Goal: Check status: Check status

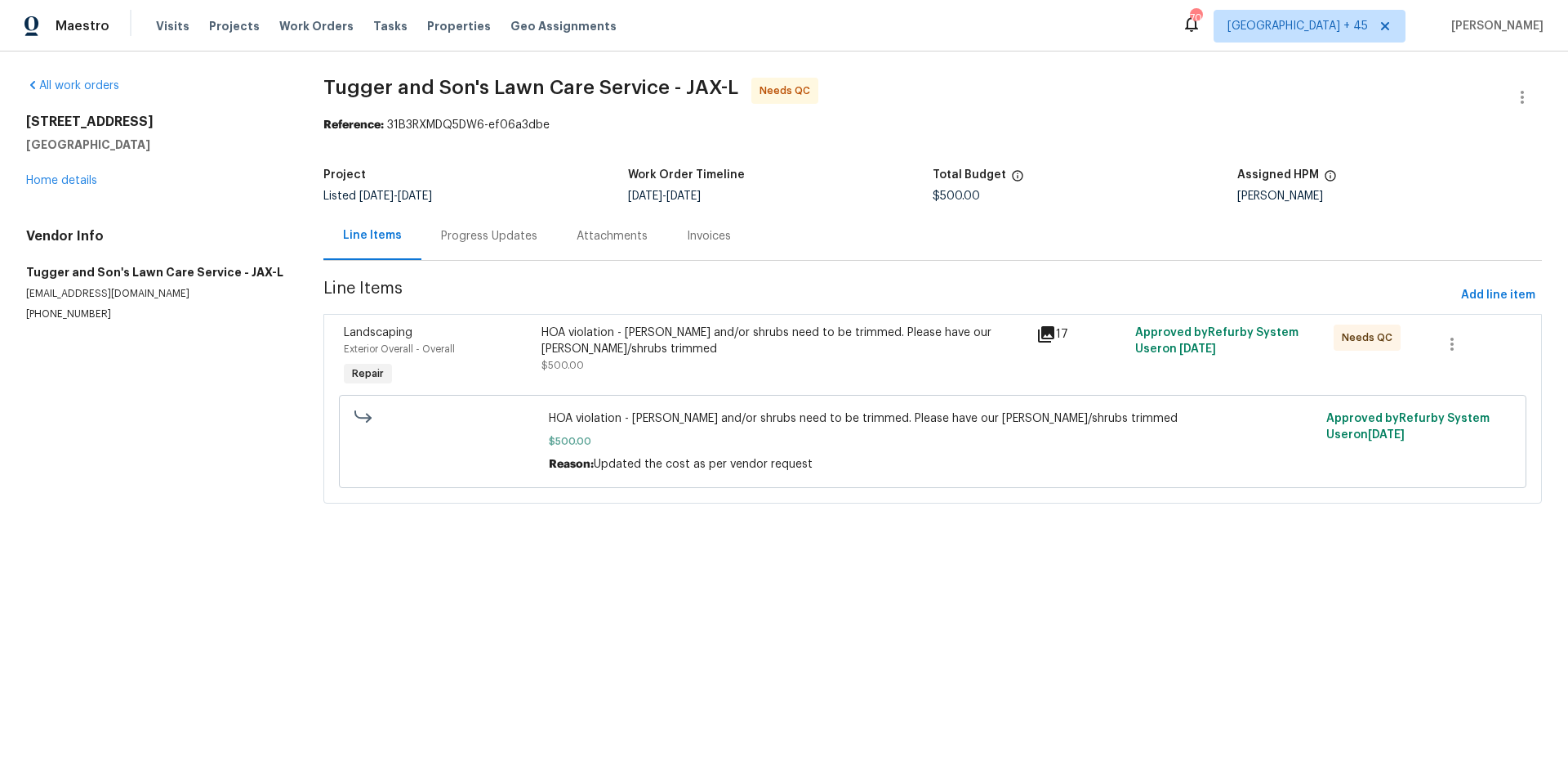
click at [478, 231] on div "Progress Updates" at bounding box center [490, 236] width 97 height 17
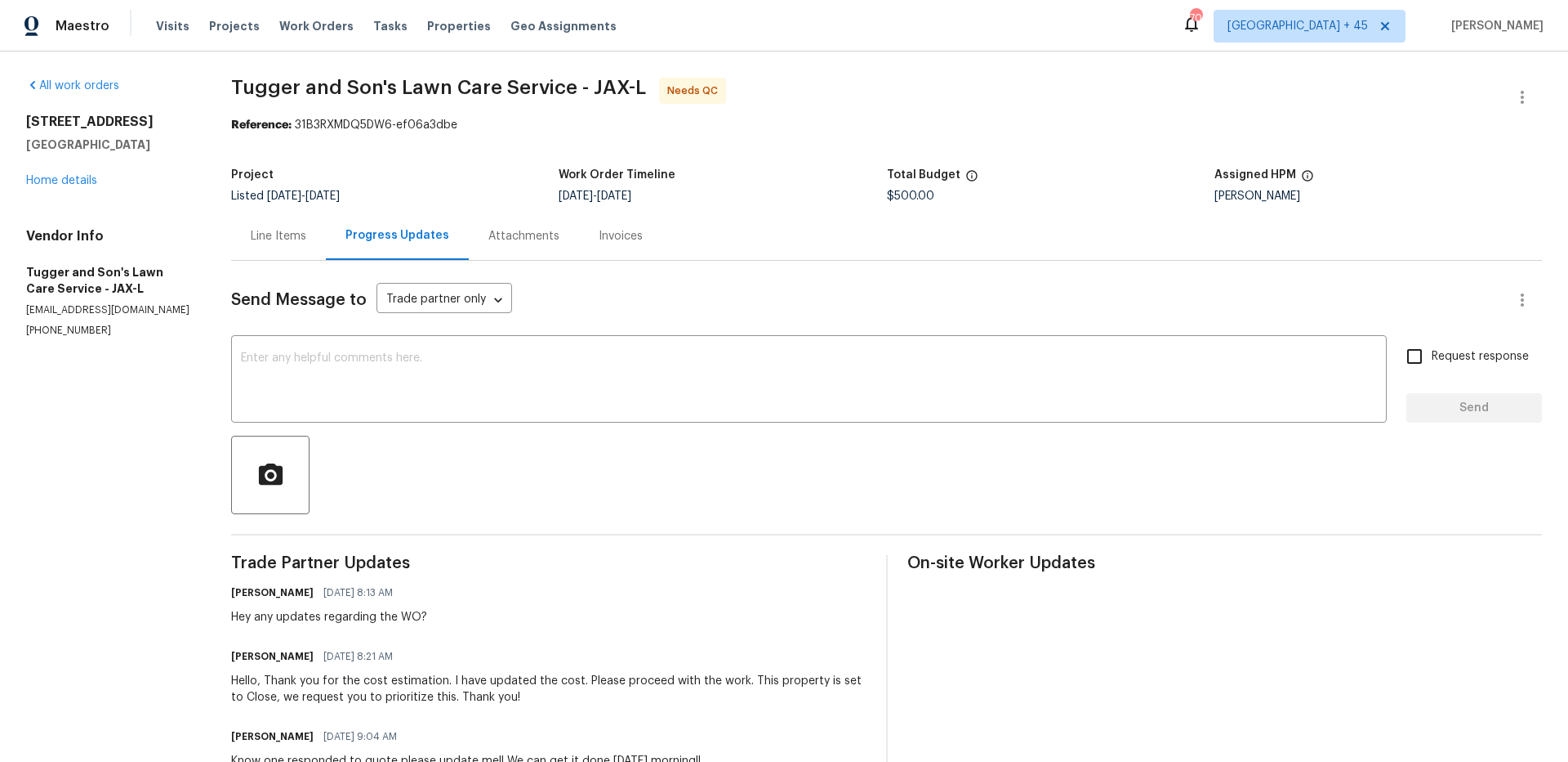
click at [320, 241] on div "Line Items" at bounding box center [278, 235] width 95 height 48
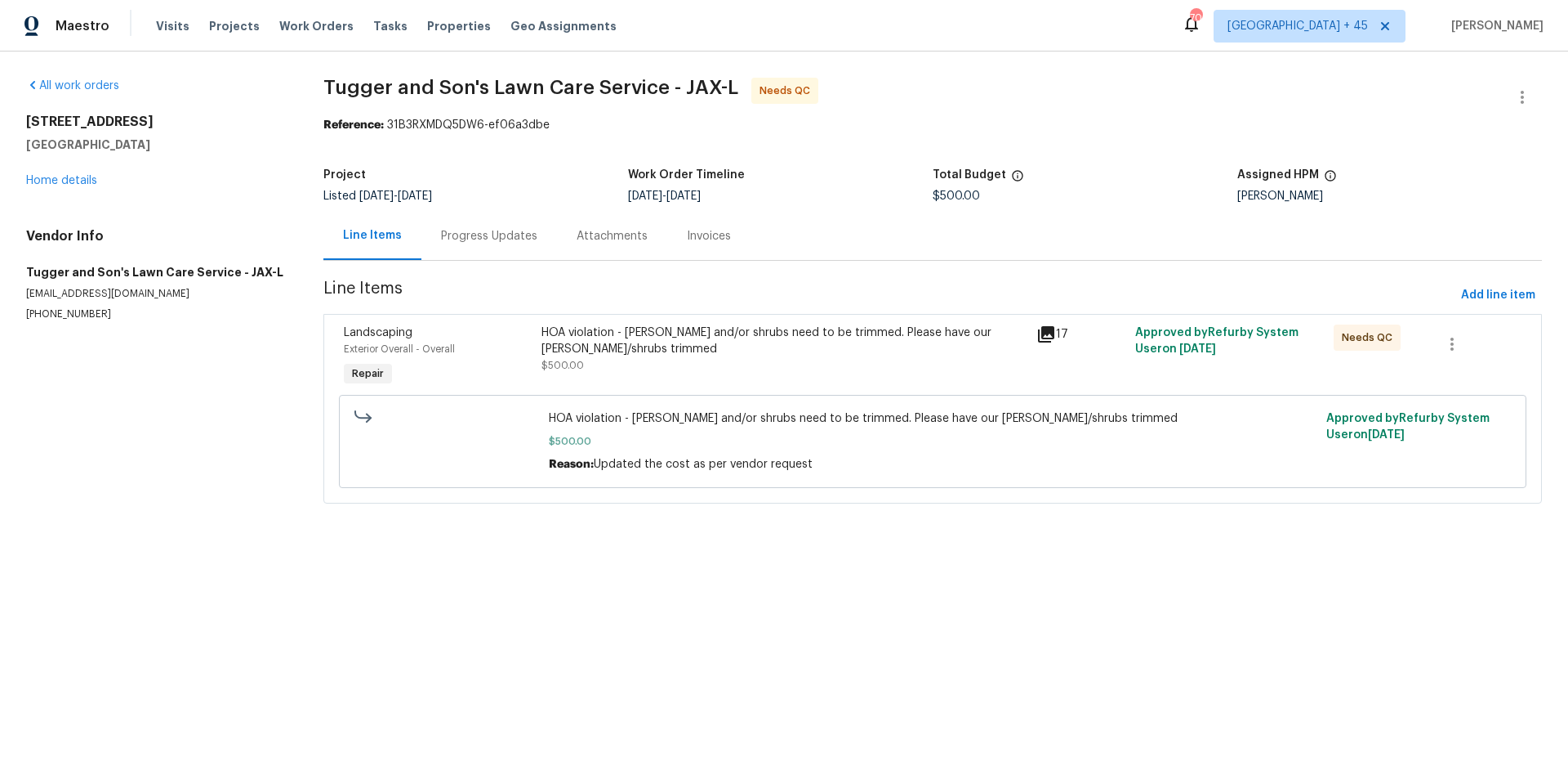
click at [1054, 340] on icon at bounding box center [1046, 334] width 19 height 19
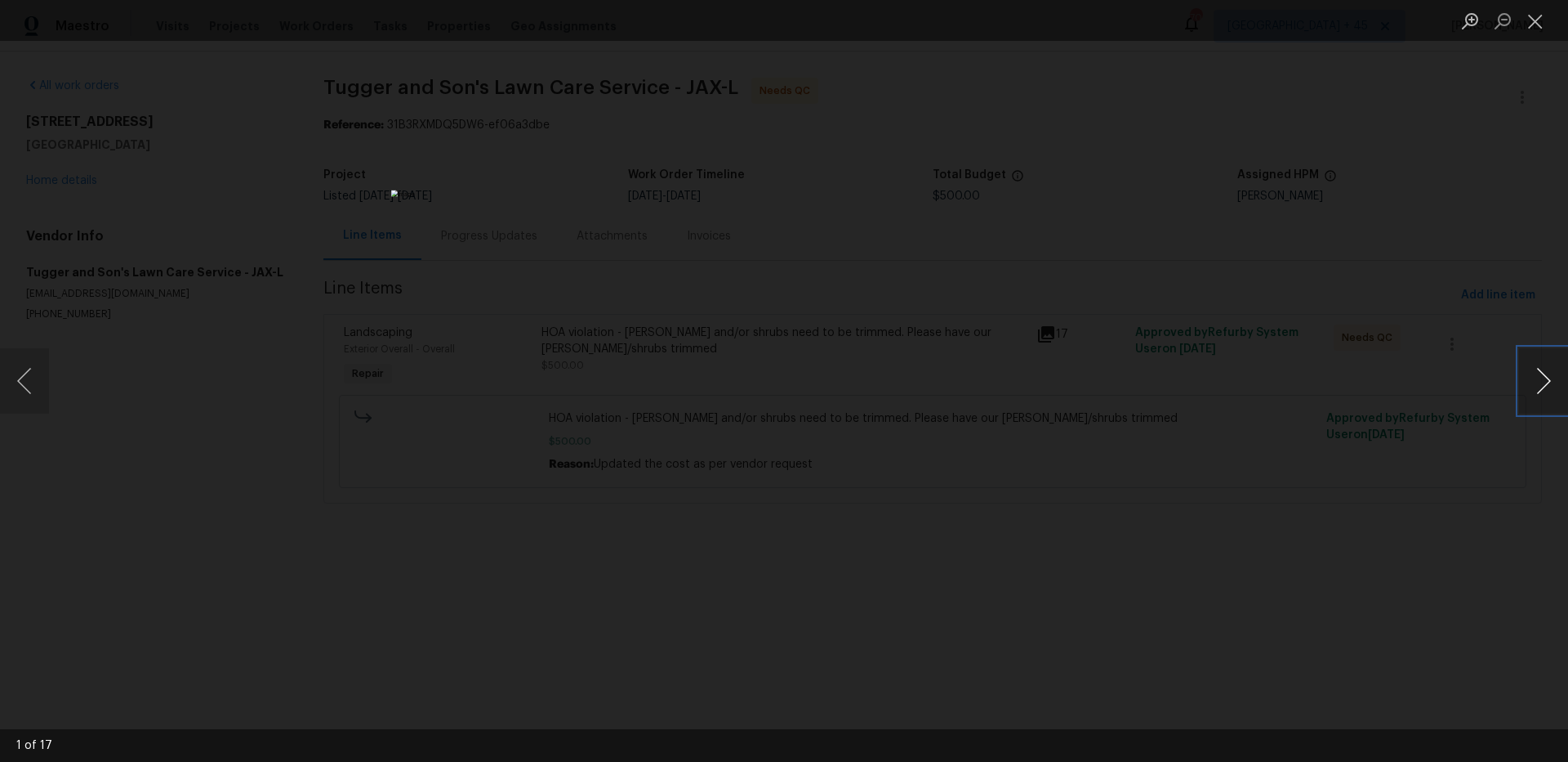
click at [1539, 370] on button "Next image" at bounding box center [1544, 381] width 49 height 65
click at [1539, 370] on button "Next image" at bounding box center [1544, 381] width 49 height 65
click at [1539, 372] on button "Next image" at bounding box center [1544, 381] width 49 height 65
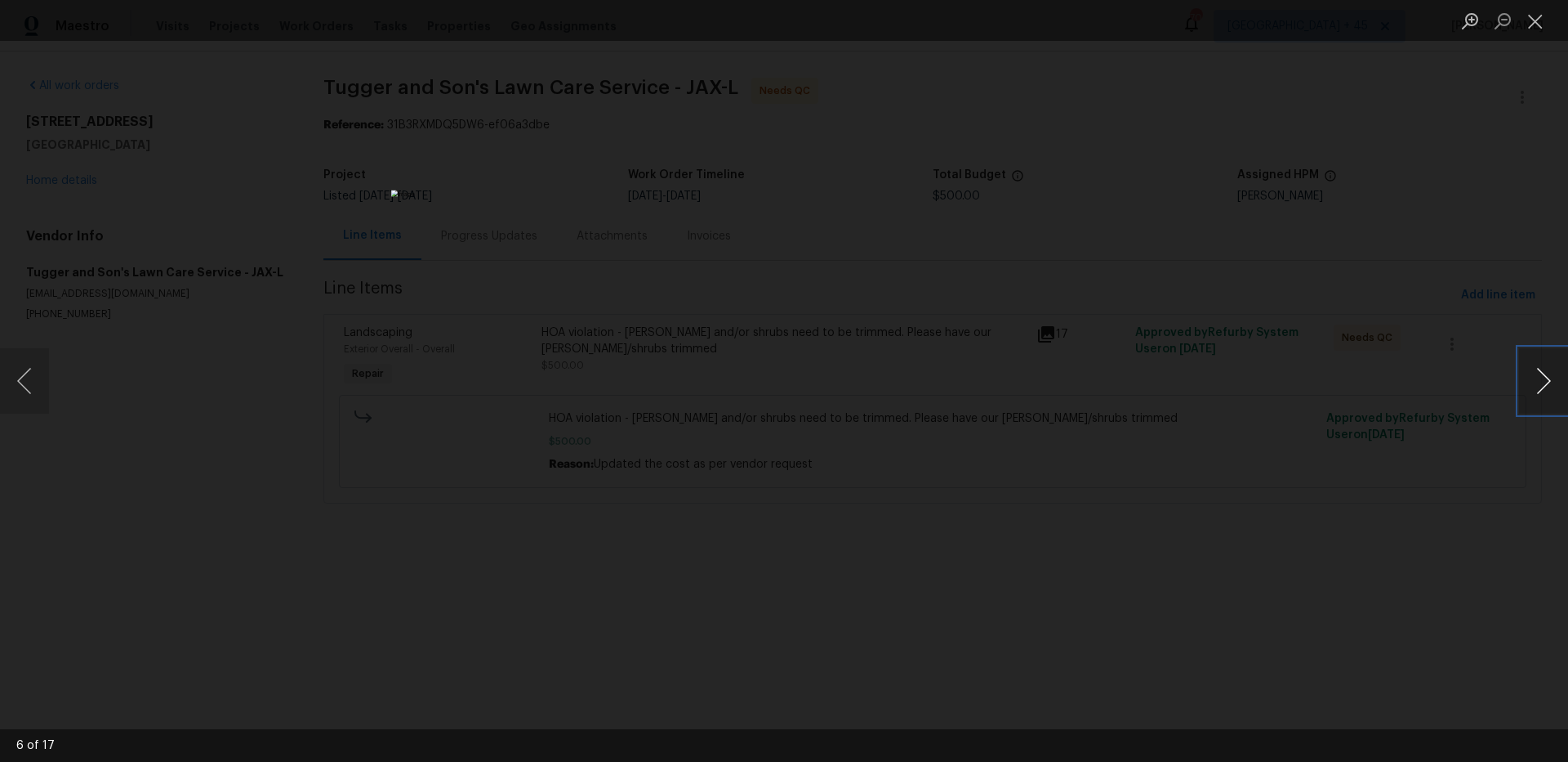
click at [1539, 372] on button "Next image" at bounding box center [1544, 381] width 49 height 65
click at [1539, 373] on button "Next image" at bounding box center [1544, 381] width 49 height 65
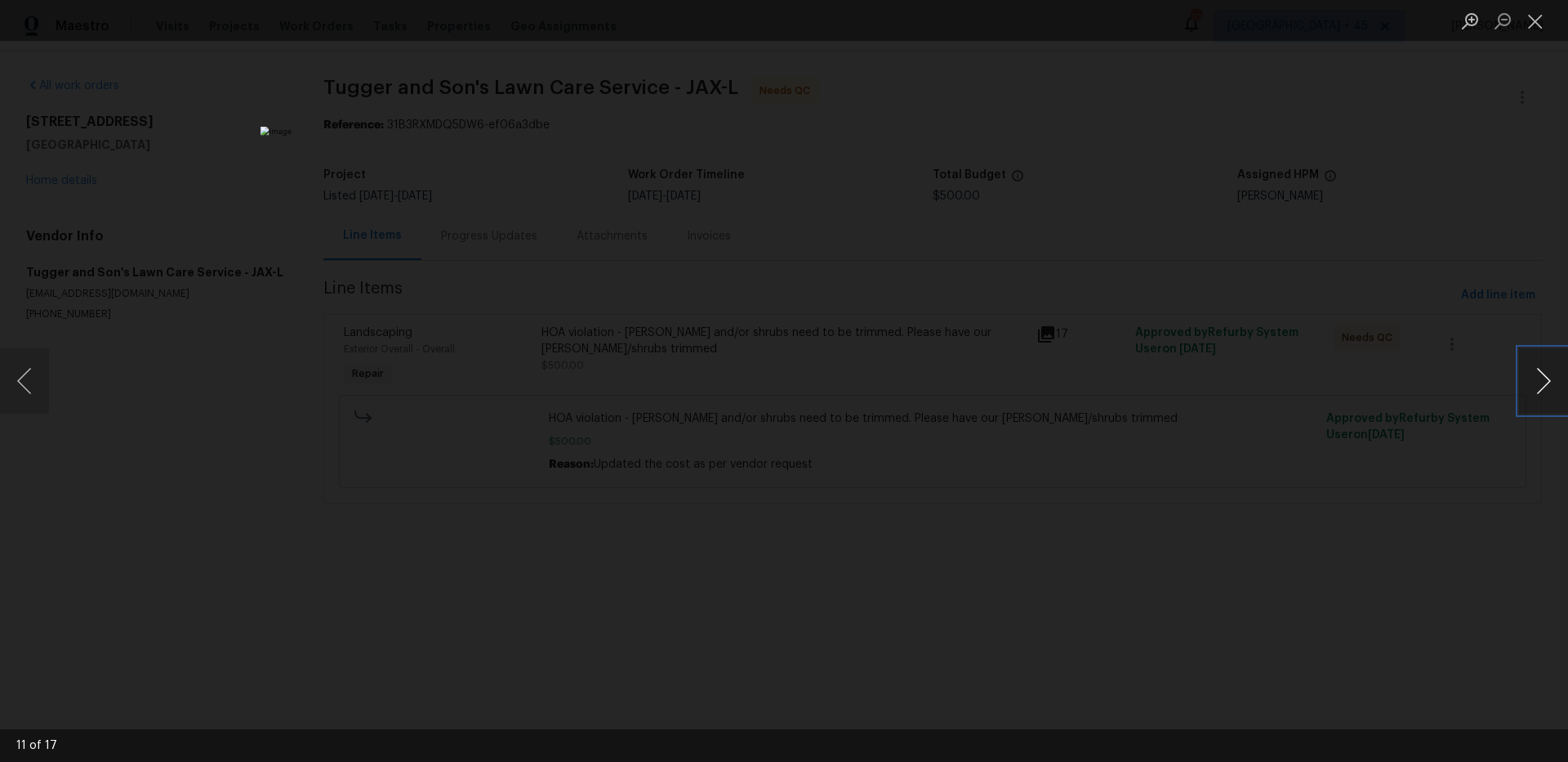
click at [1540, 375] on button "Next image" at bounding box center [1544, 381] width 49 height 65
click at [1540, 377] on button "Next image" at bounding box center [1544, 381] width 49 height 65
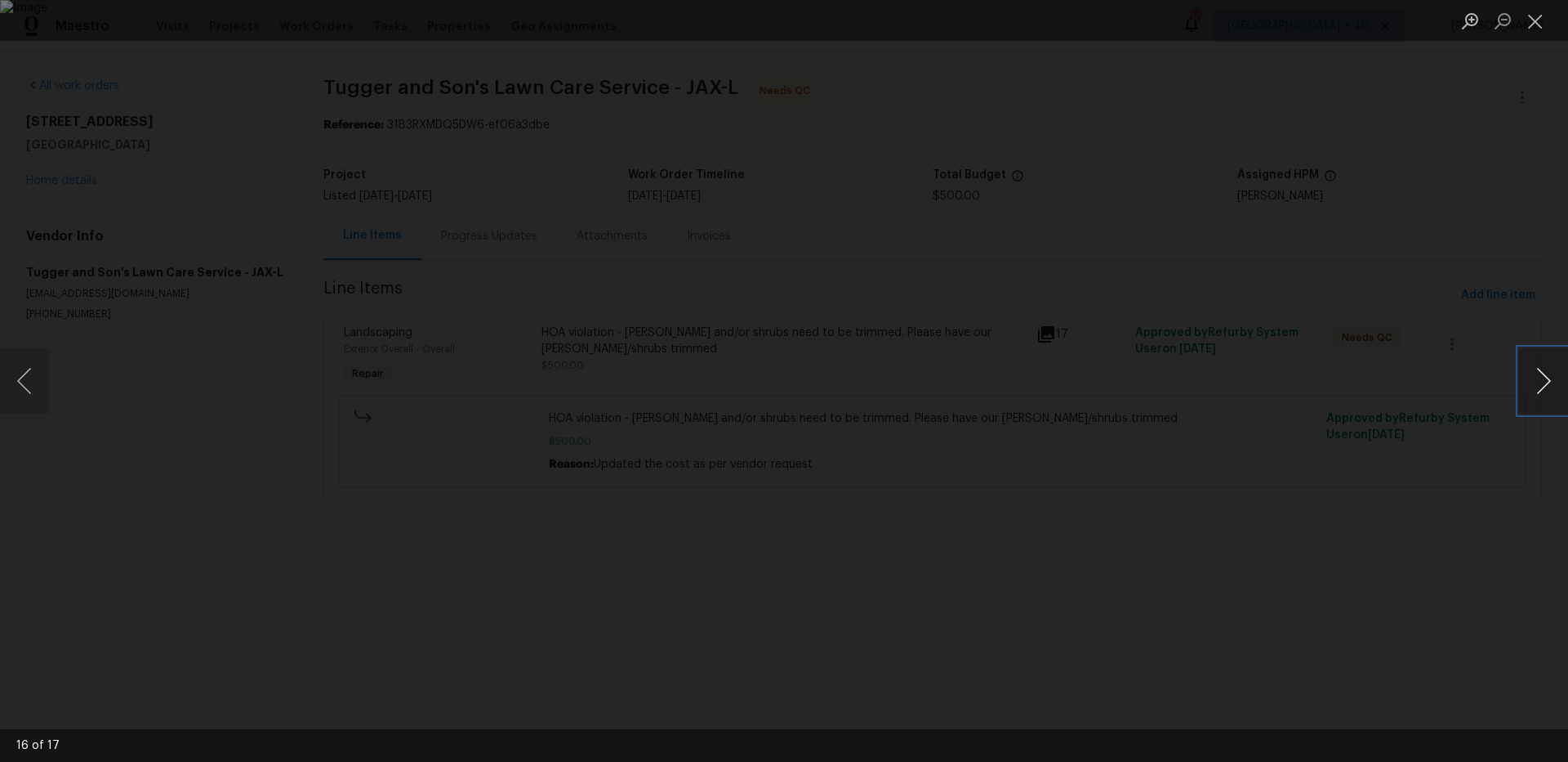
click at [1541, 377] on button "Next image" at bounding box center [1544, 381] width 49 height 65
click at [1260, 373] on div "Lightbox" at bounding box center [784, 381] width 1568 height 762
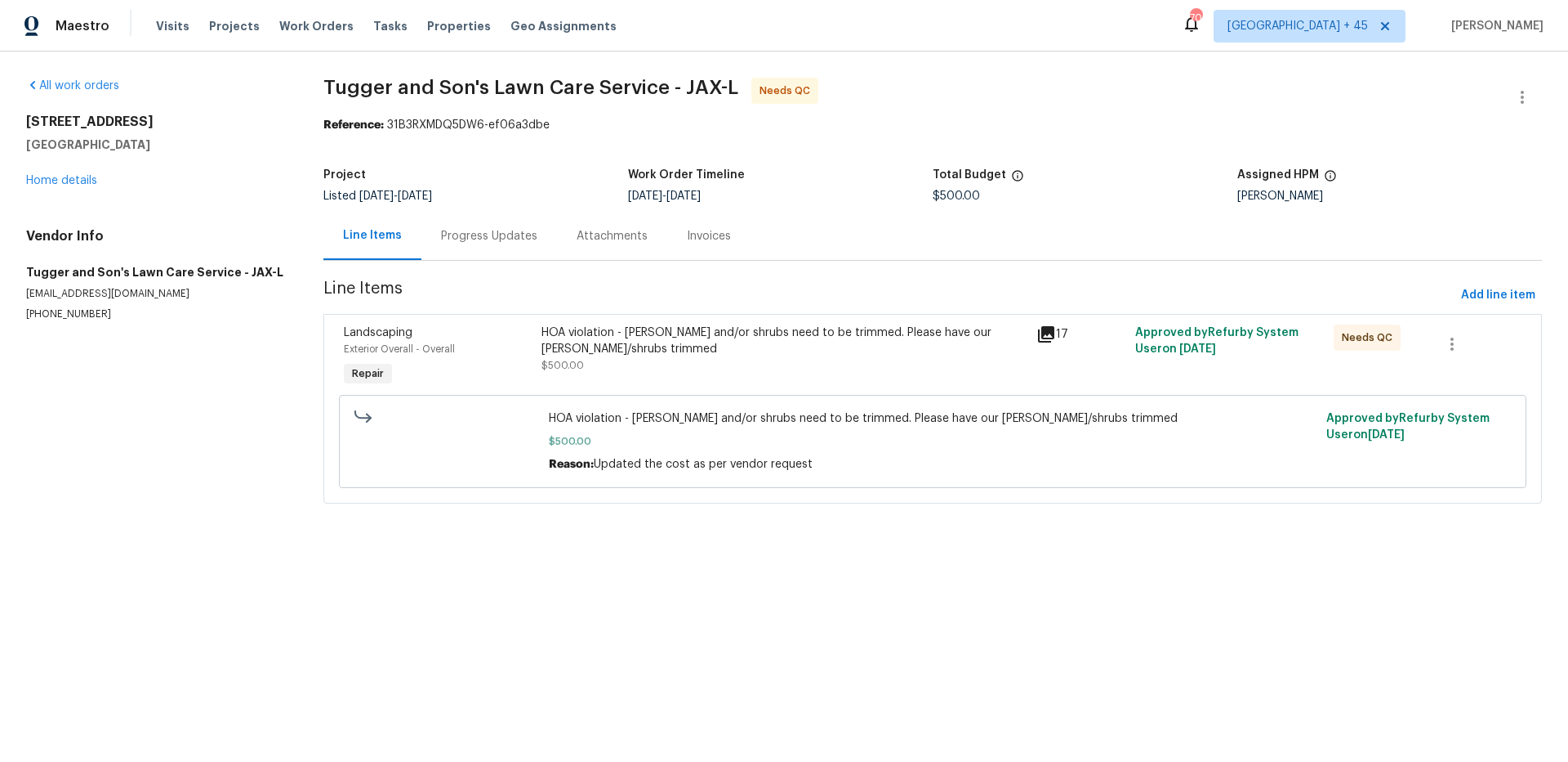
click at [1047, 340] on icon at bounding box center [1046, 334] width 19 height 19
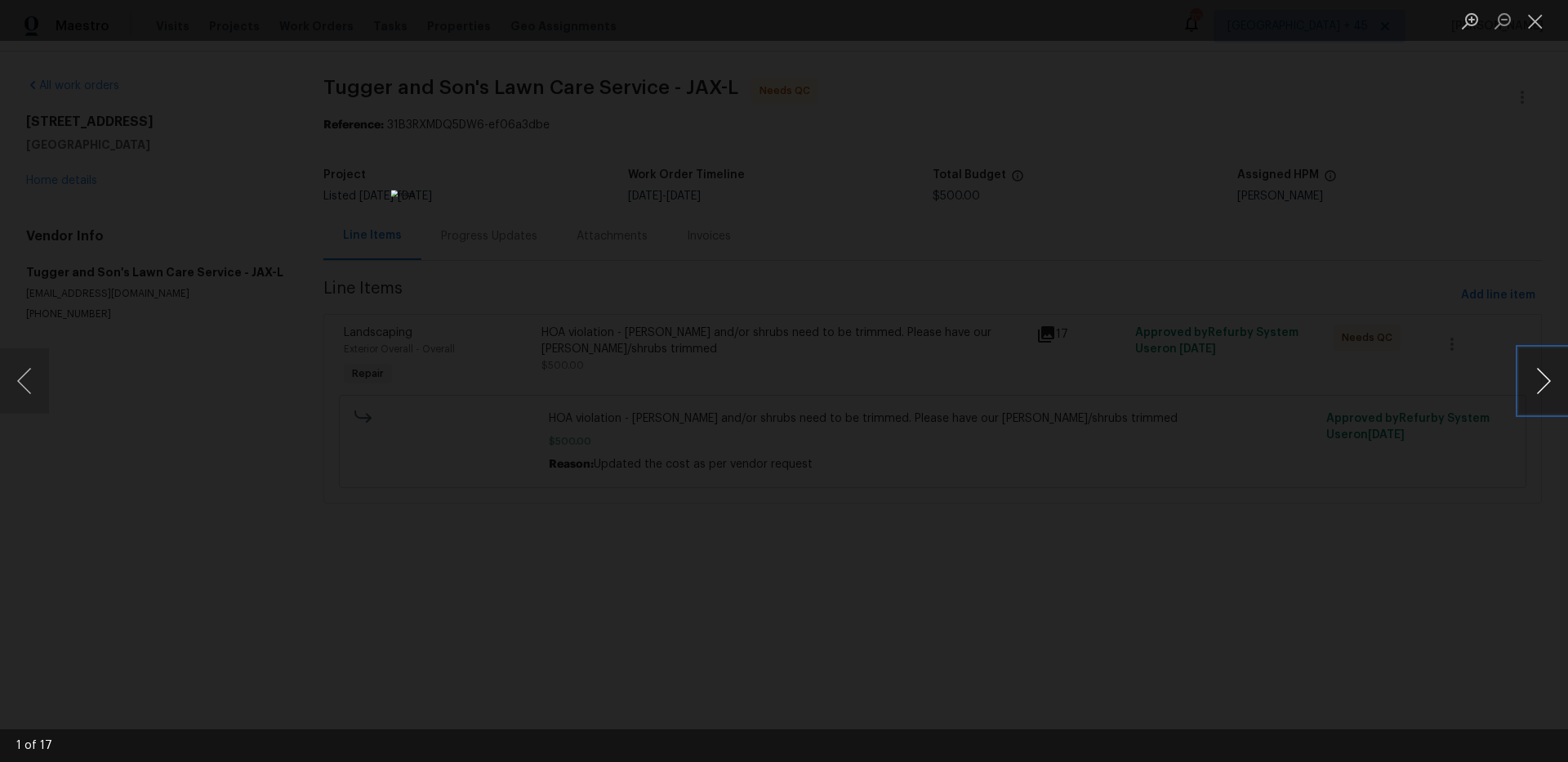
click at [1558, 370] on button "Next image" at bounding box center [1544, 381] width 49 height 65
click at [1551, 374] on button "Next image" at bounding box center [1544, 381] width 49 height 65
click at [1543, 400] on button "Next image" at bounding box center [1544, 381] width 49 height 65
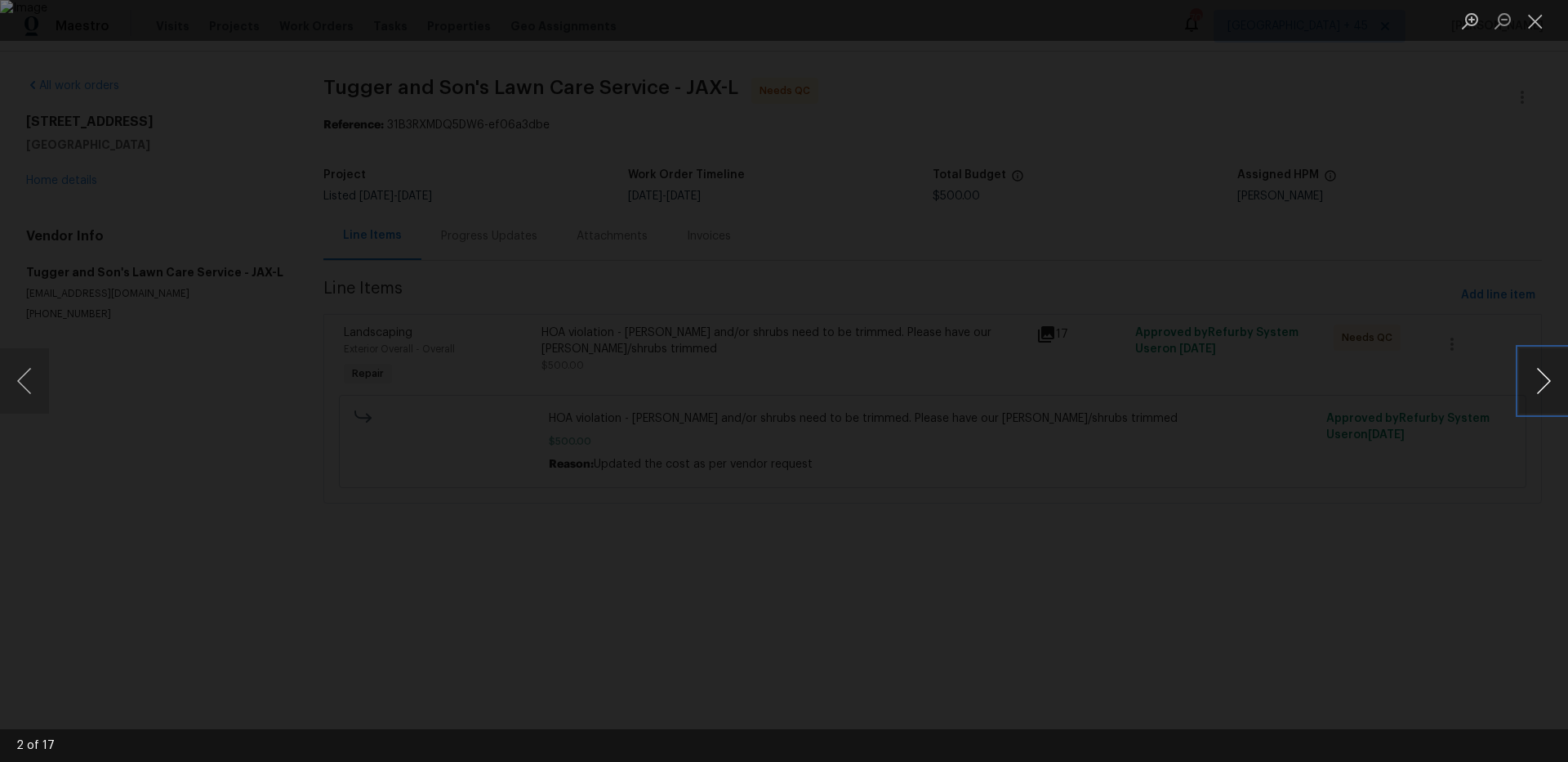
click at [1543, 400] on button "Next image" at bounding box center [1544, 381] width 49 height 65
click at [1520, 399] on button "Next image" at bounding box center [1544, 381] width 49 height 65
click at [1553, 379] on button "Next image" at bounding box center [1544, 381] width 49 height 65
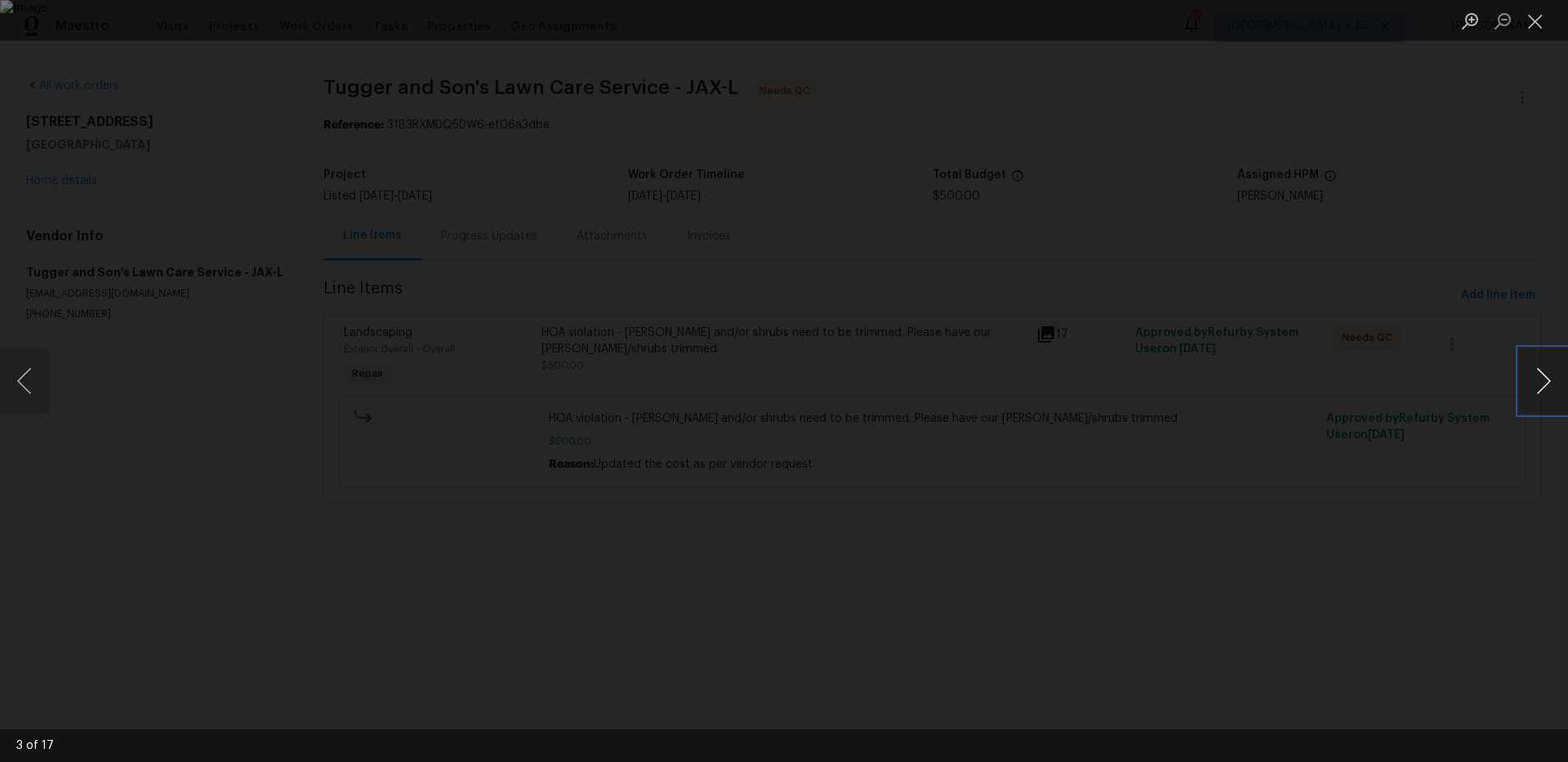
click at [1553, 379] on button "Next image" at bounding box center [1544, 381] width 49 height 65
click at [1553, 374] on button "Next image" at bounding box center [1544, 381] width 49 height 65
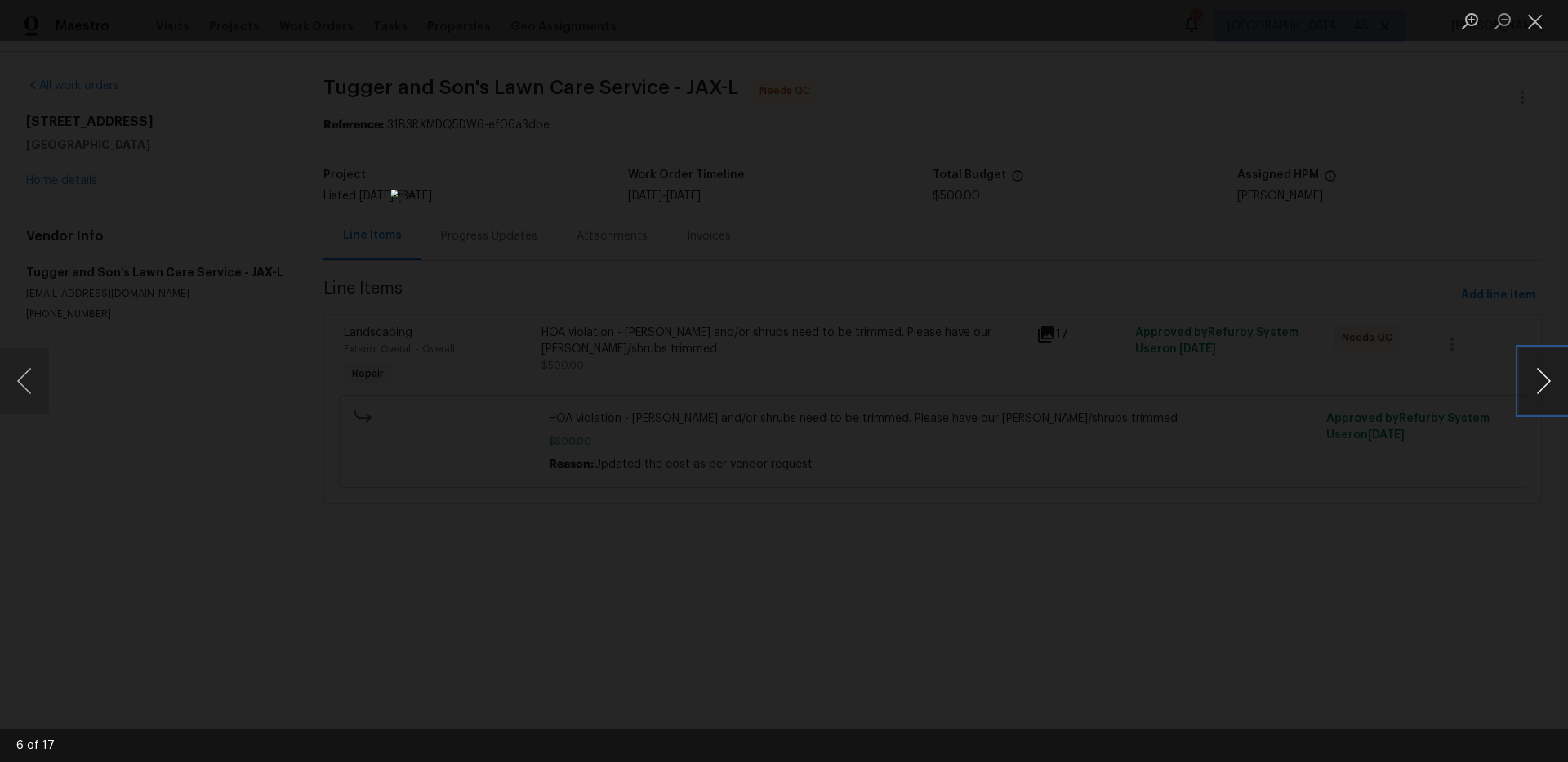
click at [1537, 386] on button "Next image" at bounding box center [1544, 381] width 49 height 65
click at [1528, 386] on button "Next image" at bounding box center [1544, 381] width 49 height 65
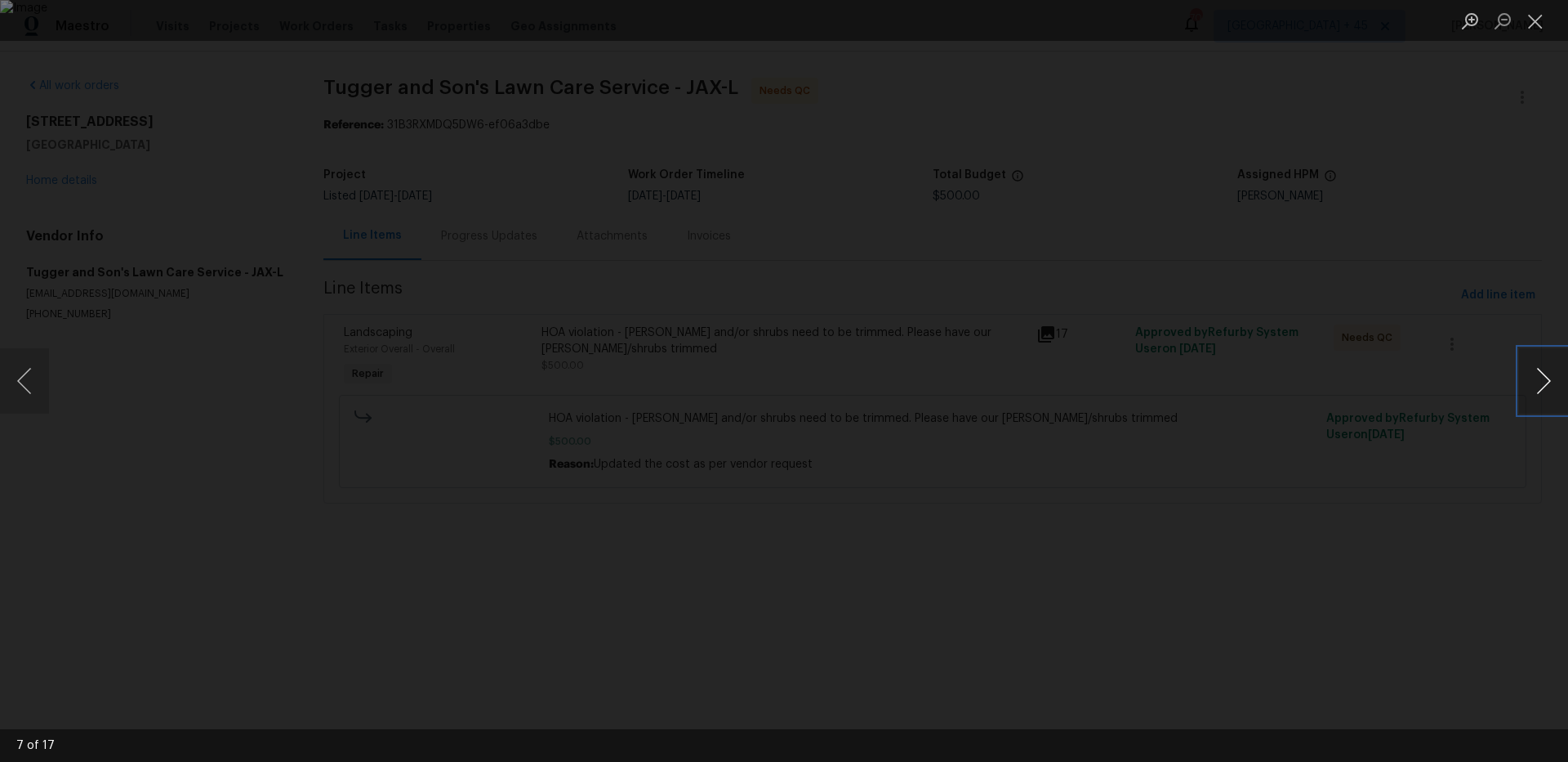
click at [1528, 386] on button "Next image" at bounding box center [1544, 381] width 49 height 65
click at [1543, 366] on button "Next image" at bounding box center [1544, 381] width 49 height 65
click at [1543, 367] on button "Next image" at bounding box center [1544, 381] width 49 height 65
click at [1543, 368] on button "Next image" at bounding box center [1544, 381] width 49 height 65
click at [1534, 370] on button "Next image" at bounding box center [1544, 381] width 49 height 65
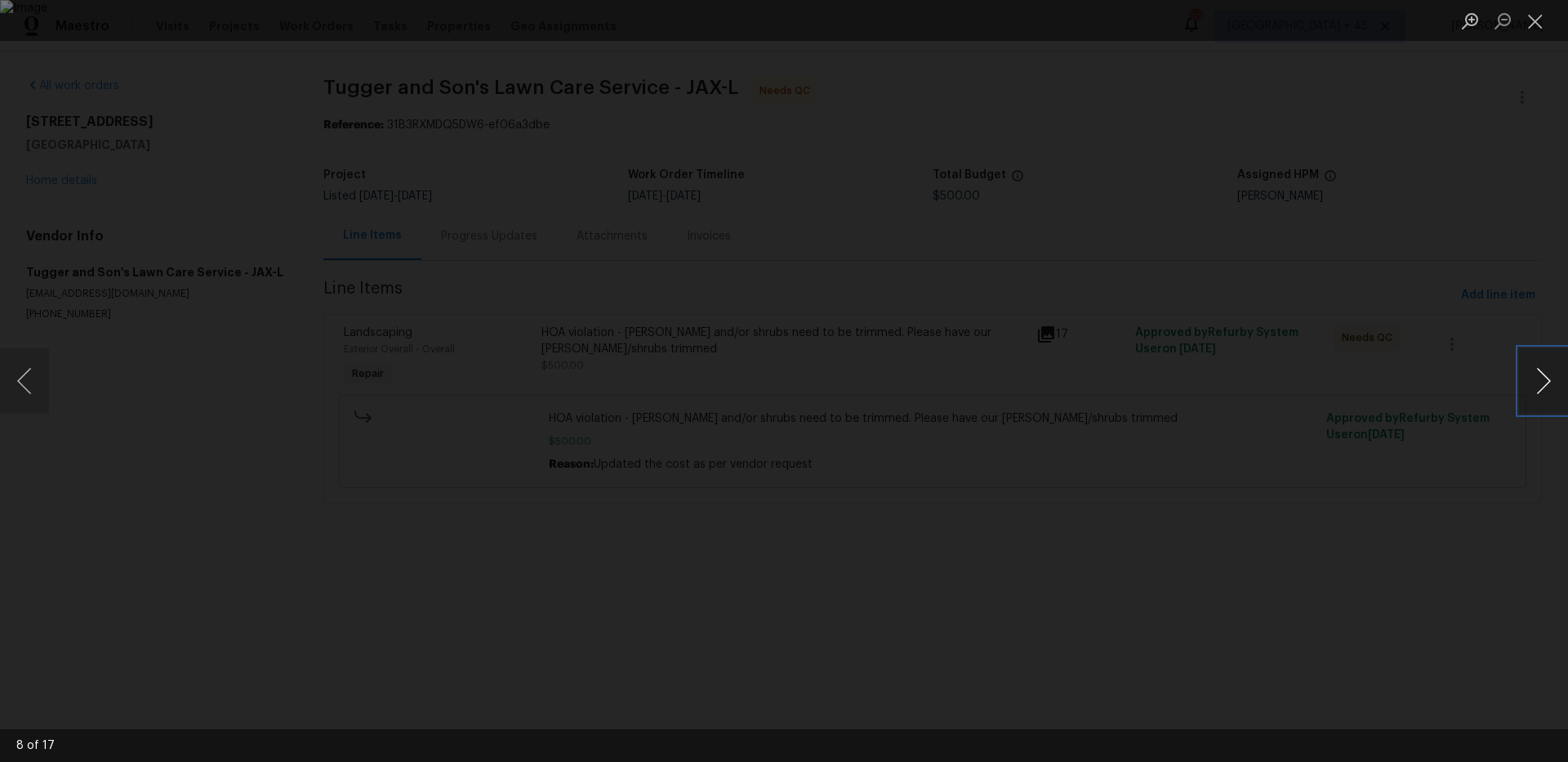
click at [1534, 370] on button "Next image" at bounding box center [1544, 381] width 49 height 65
click at [1531, 385] on button "Next image" at bounding box center [1544, 381] width 49 height 65
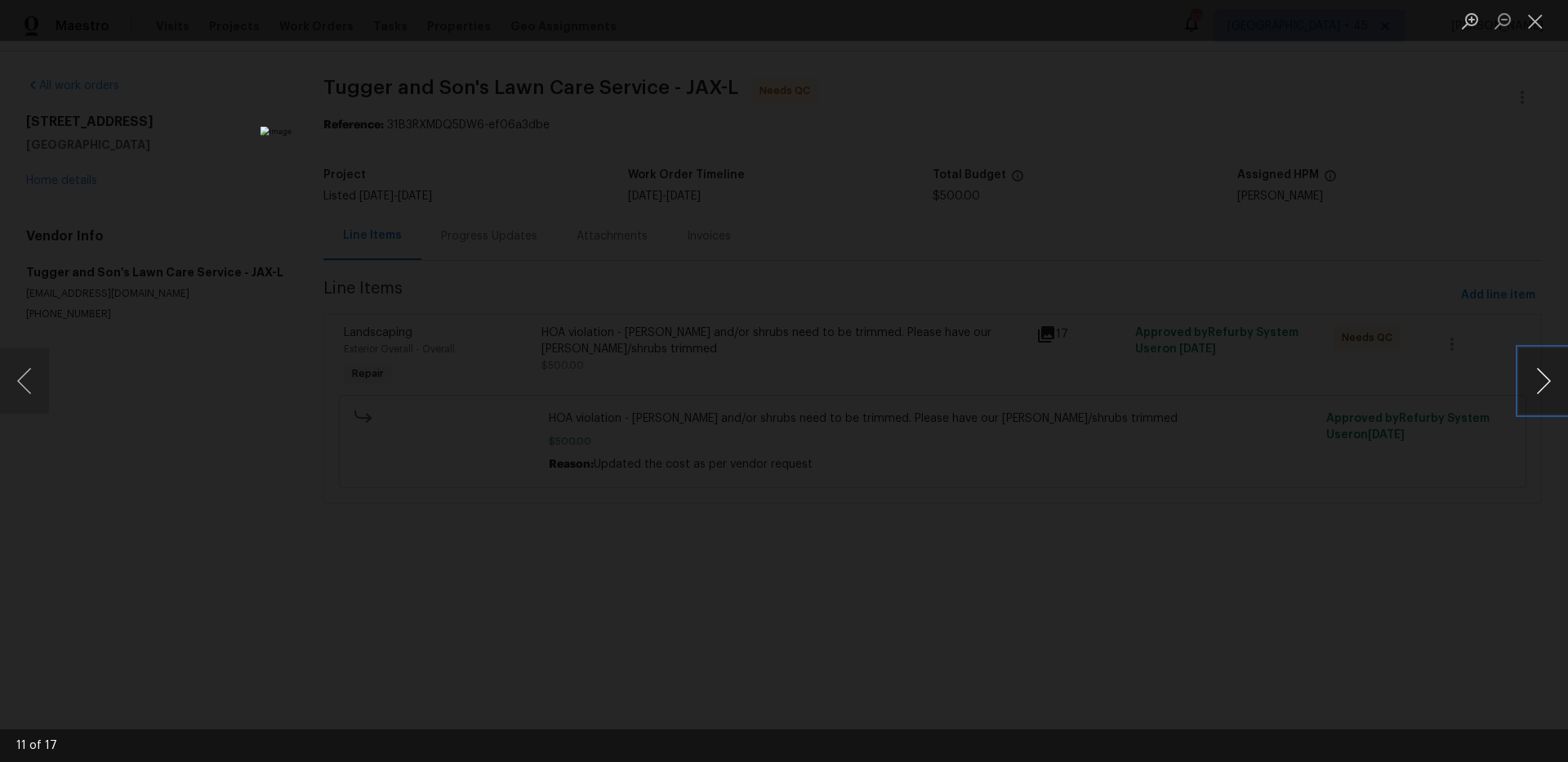
click at [1539, 376] on button "Next image" at bounding box center [1544, 381] width 49 height 65
click at [1543, 396] on button "Next image" at bounding box center [1544, 381] width 49 height 65
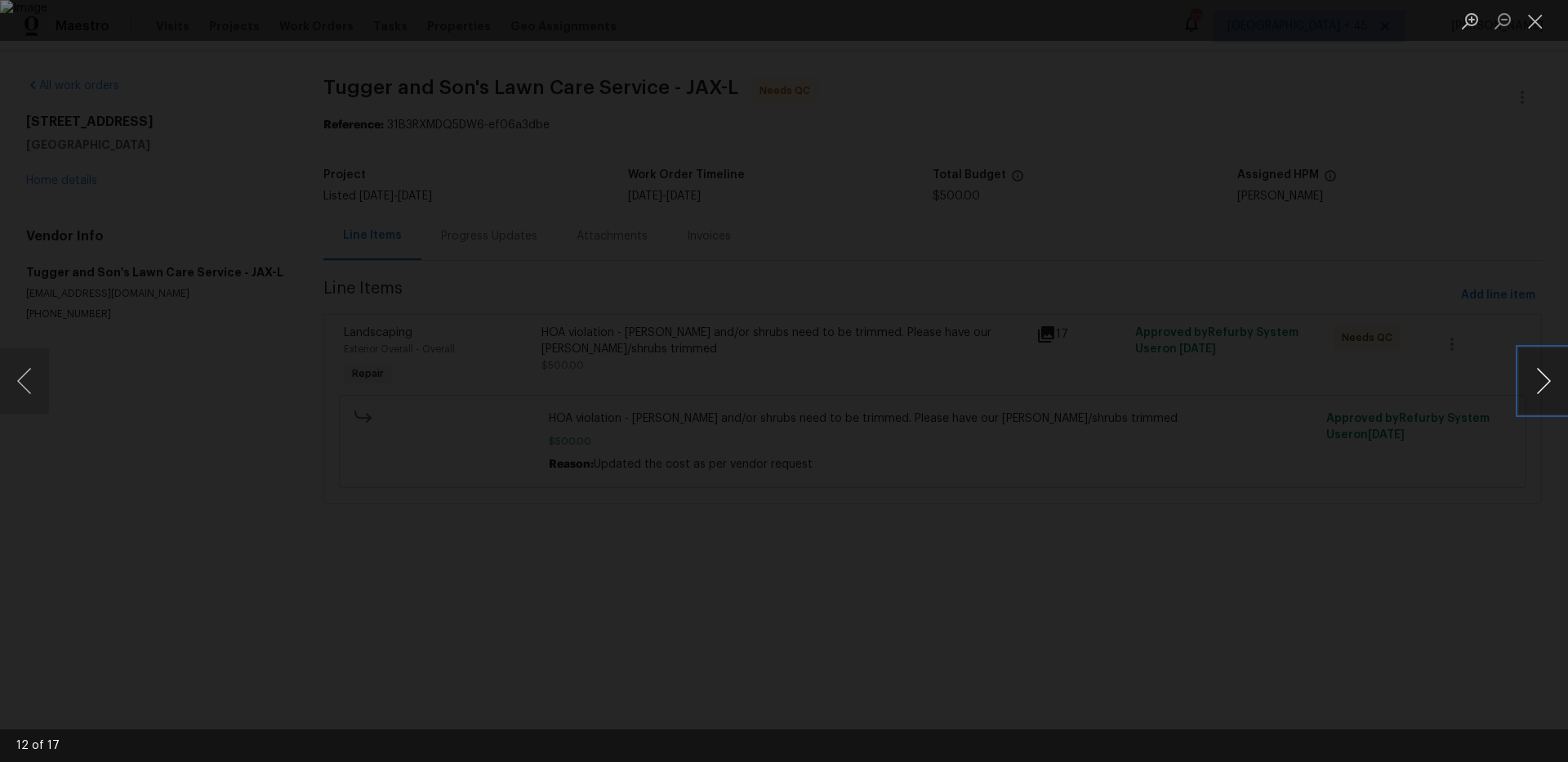
click at [1543, 396] on button "Next image" at bounding box center [1544, 381] width 49 height 65
click at [1564, 373] on button "Next image" at bounding box center [1544, 381] width 49 height 65
click at [1537, 380] on button "Next image" at bounding box center [1544, 381] width 49 height 65
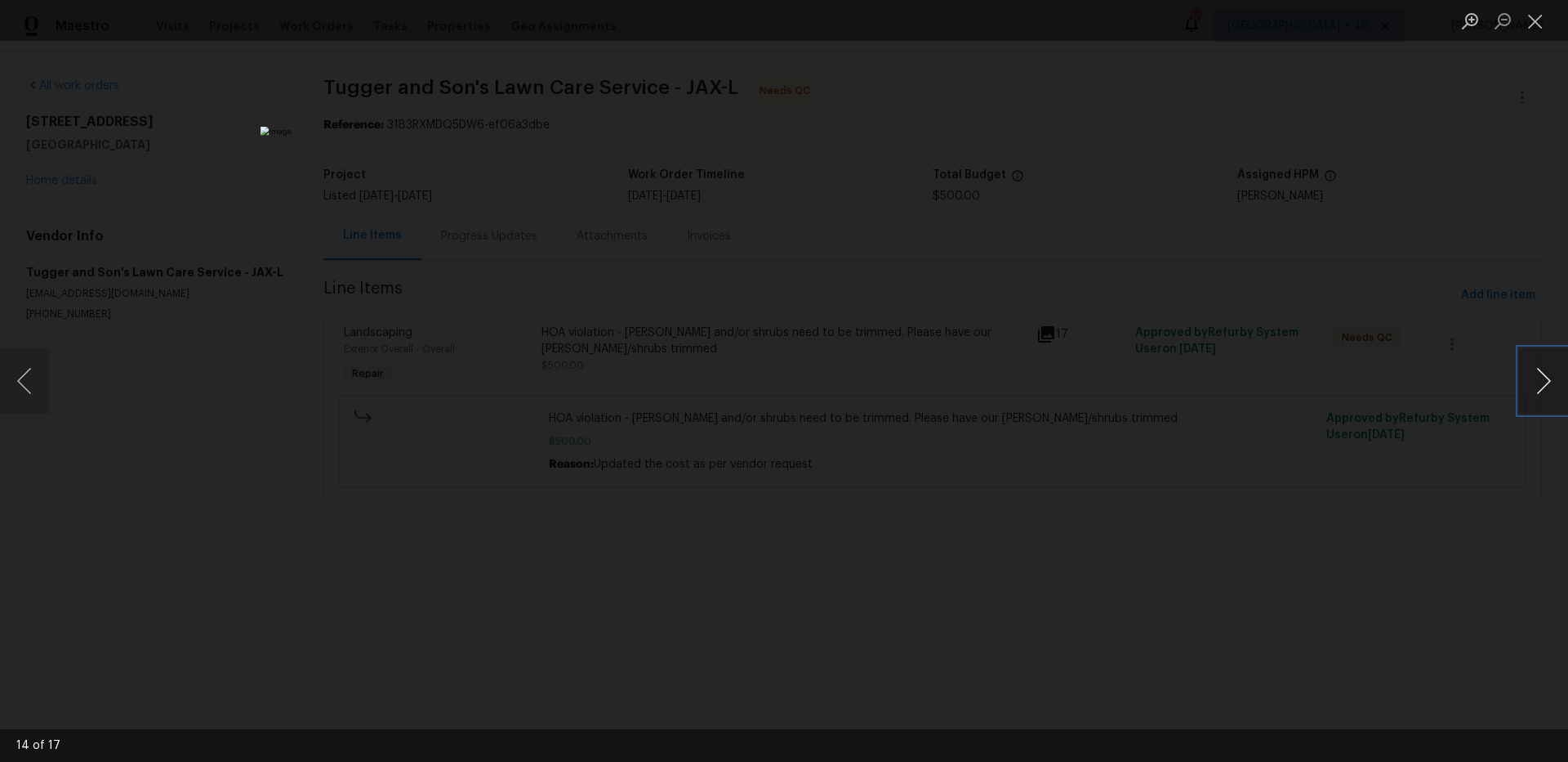
click at [1540, 397] on button "Next image" at bounding box center [1544, 381] width 49 height 65
click at [1544, 373] on button "Next image" at bounding box center [1544, 381] width 49 height 65
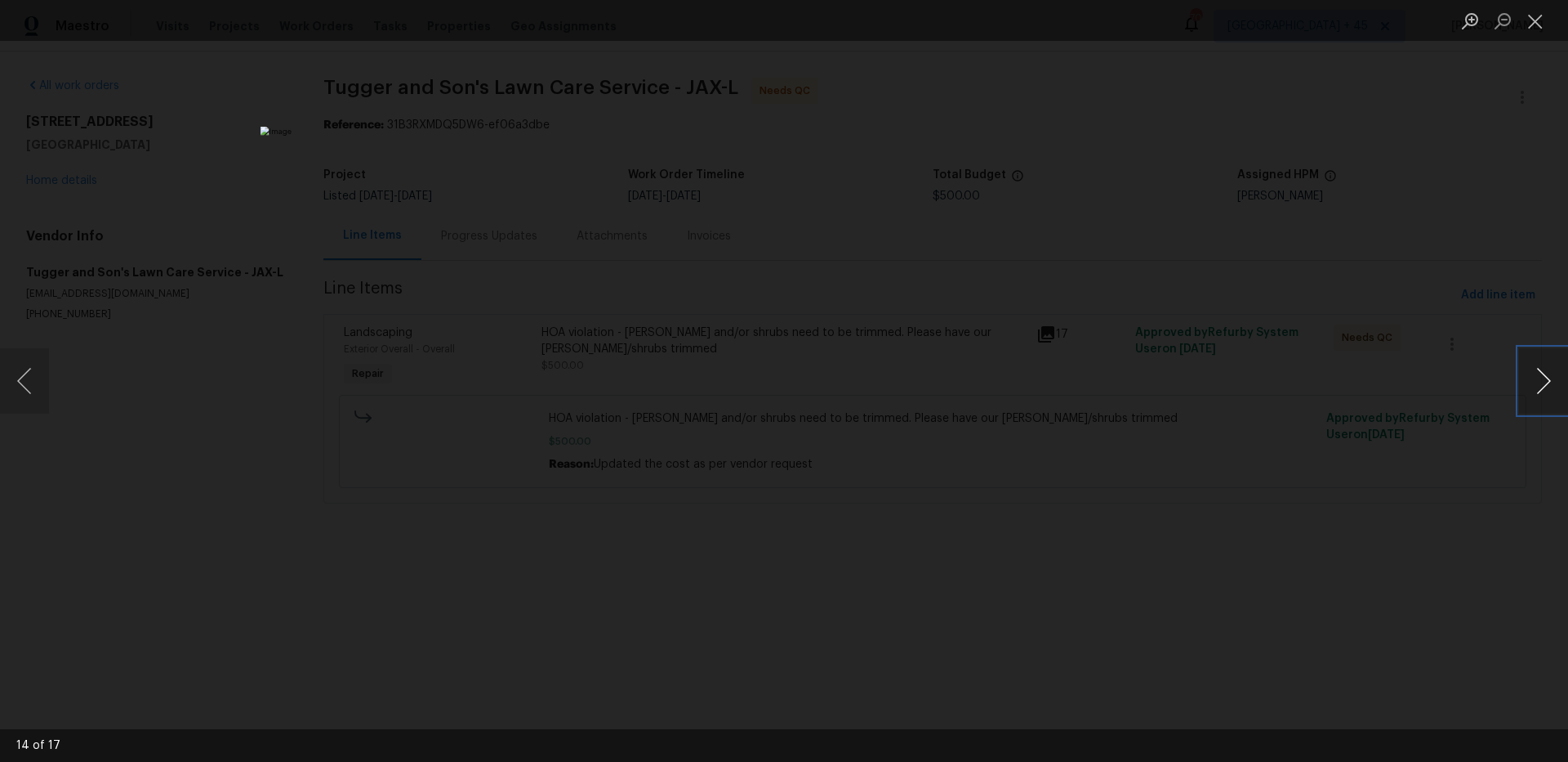
click at [1544, 373] on button "Next image" at bounding box center [1544, 381] width 49 height 65
click at [1531, 363] on button "Next image" at bounding box center [1544, 381] width 49 height 65
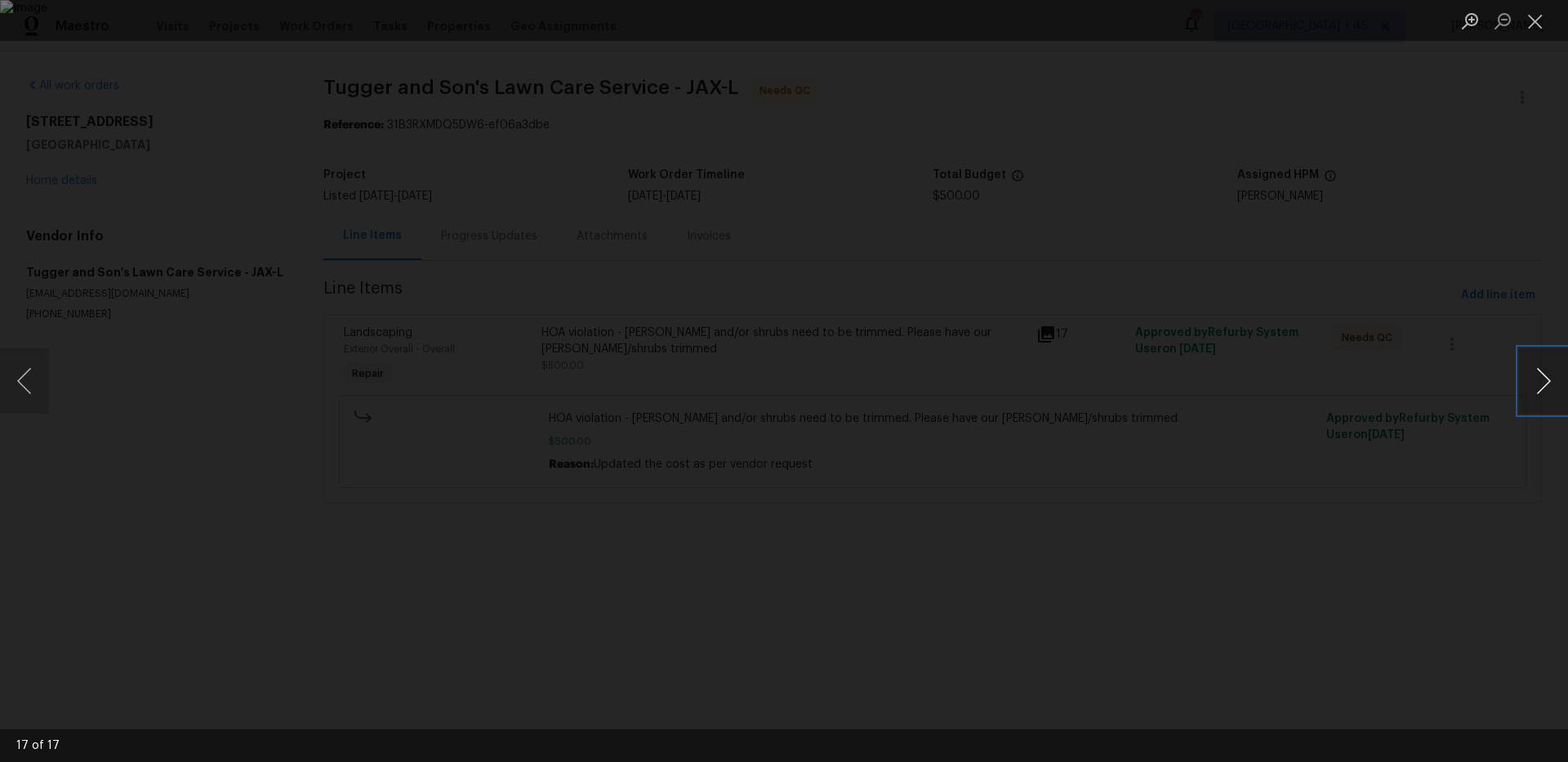
click at [1561, 383] on button "Next image" at bounding box center [1544, 381] width 49 height 65
